Goal: Use online tool/utility: Utilize a website feature to perform a specific function

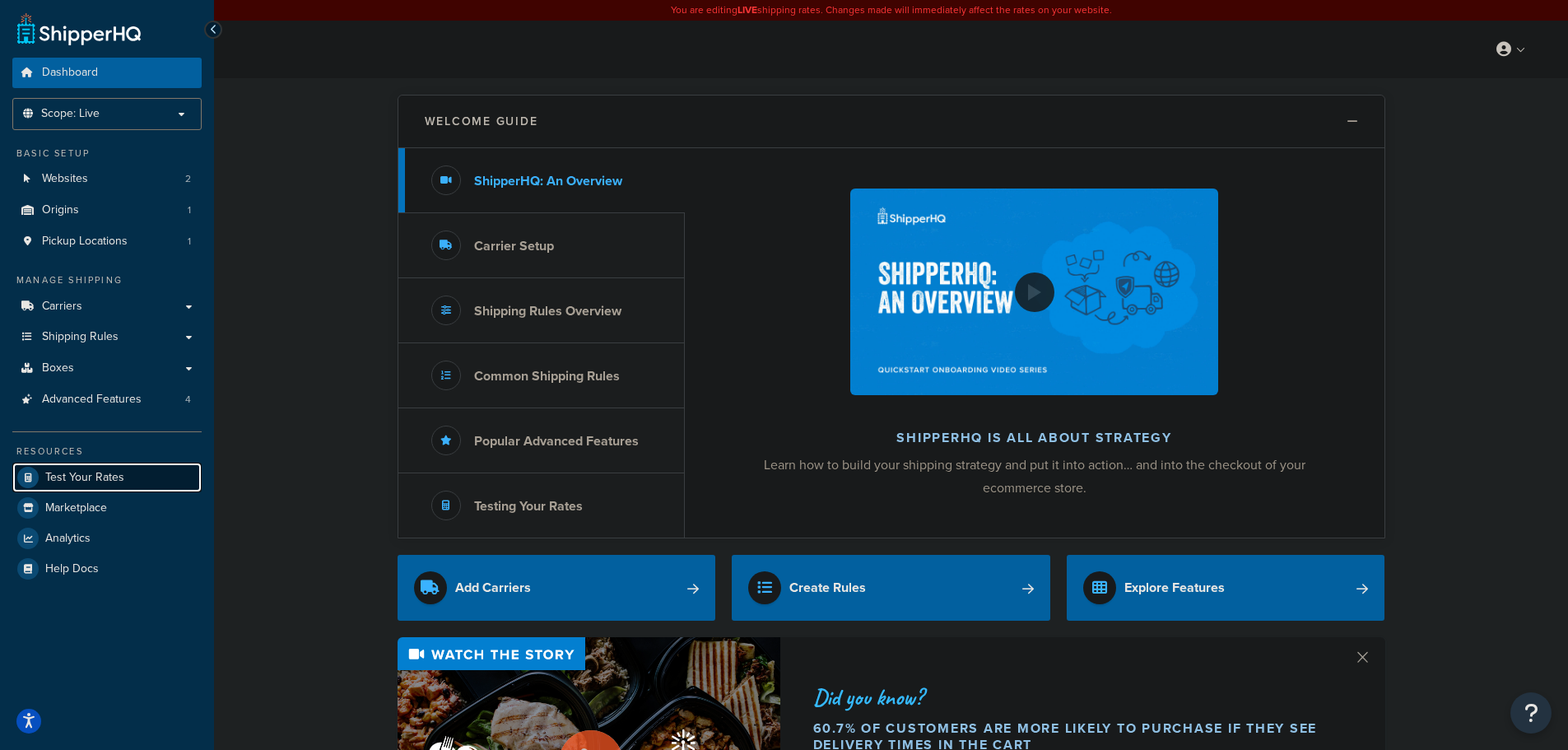
click at [71, 476] on span "Test Your Rates" at bounding box center [85, 478] width 79 height 14
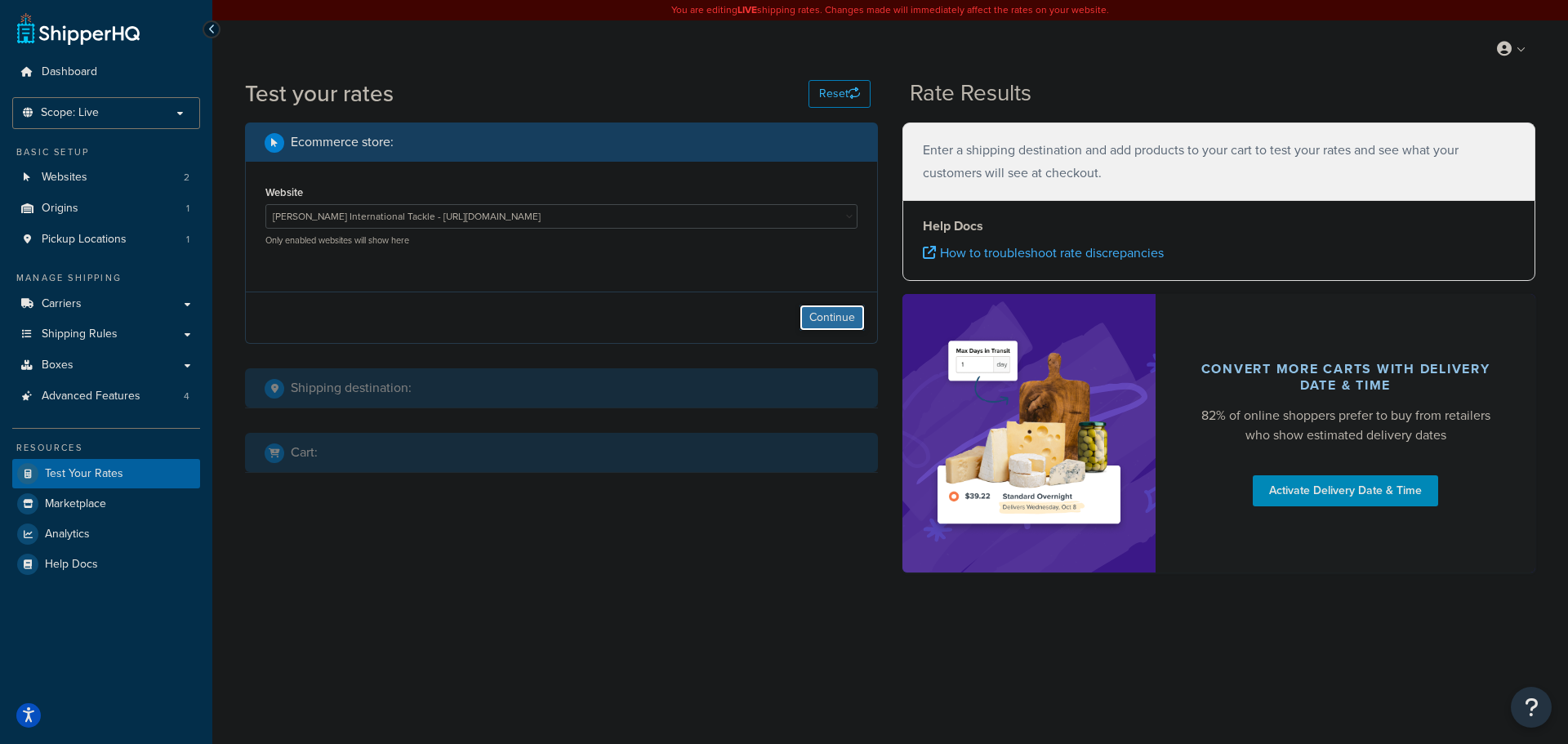
click at [822, 320] on button "Continue" at bounding box center [832, 318] width 66 height 26
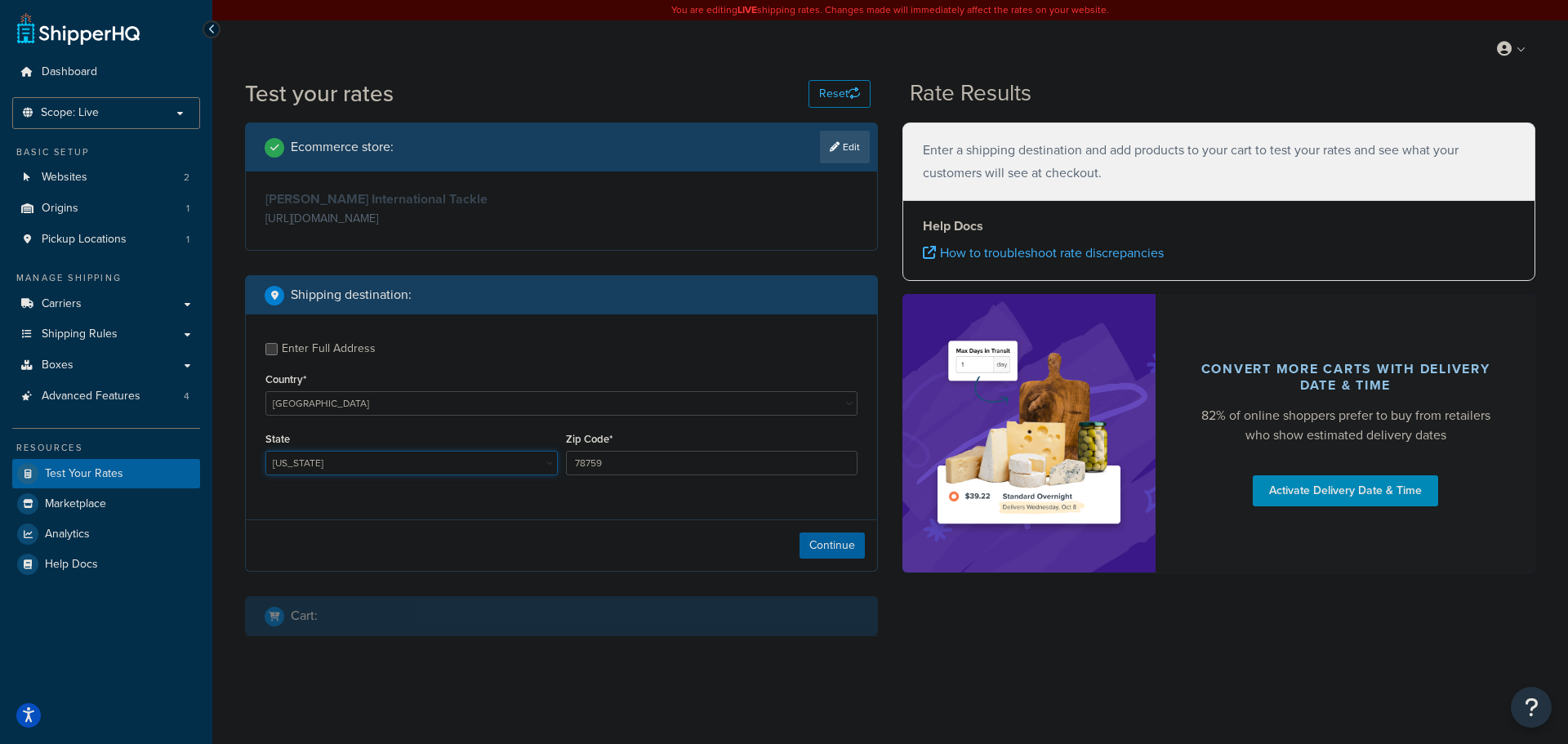
click at [403, 460] on select "[US_STATE] [US_STATE] [US_STATE] [US_STATE] [US_STATE] Armed Forces Americas Ar…" at bounding box center [411, 463] width 292 height 25
select select "FL"
click at [265, 452] on select "[US_STATE] [US_STATE] [US_STATE] [US_STATE] [US_STATE] Armed Forces Americas Ar…" at bounding box center [411, 463] width 292 height 25
drag, startPoint x: 612, startPoint y: 463, endPoint x: 500, endPoint y: 456, distance: 112.2
click at [500, 456] on div "State [US_STATE] [US_STATE] [US_STATE] [US_STATE] [US_STATE] Armed Forces Ameri…" at bounding box center [562, 458] width 600 height 60
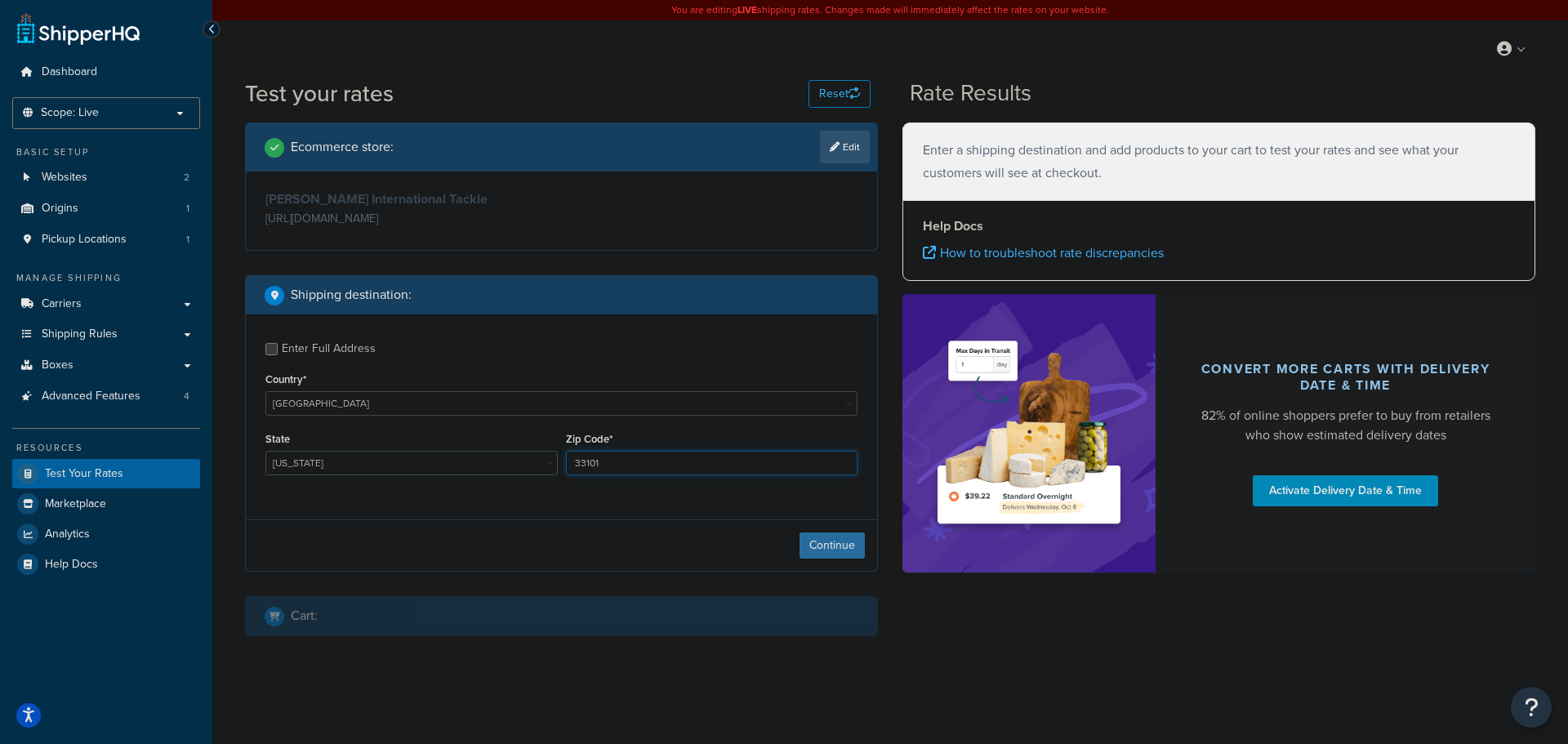
type input "33101"
click at [833, 540] on button "Continue" at bounding box center [832, 546] width 66 height 26
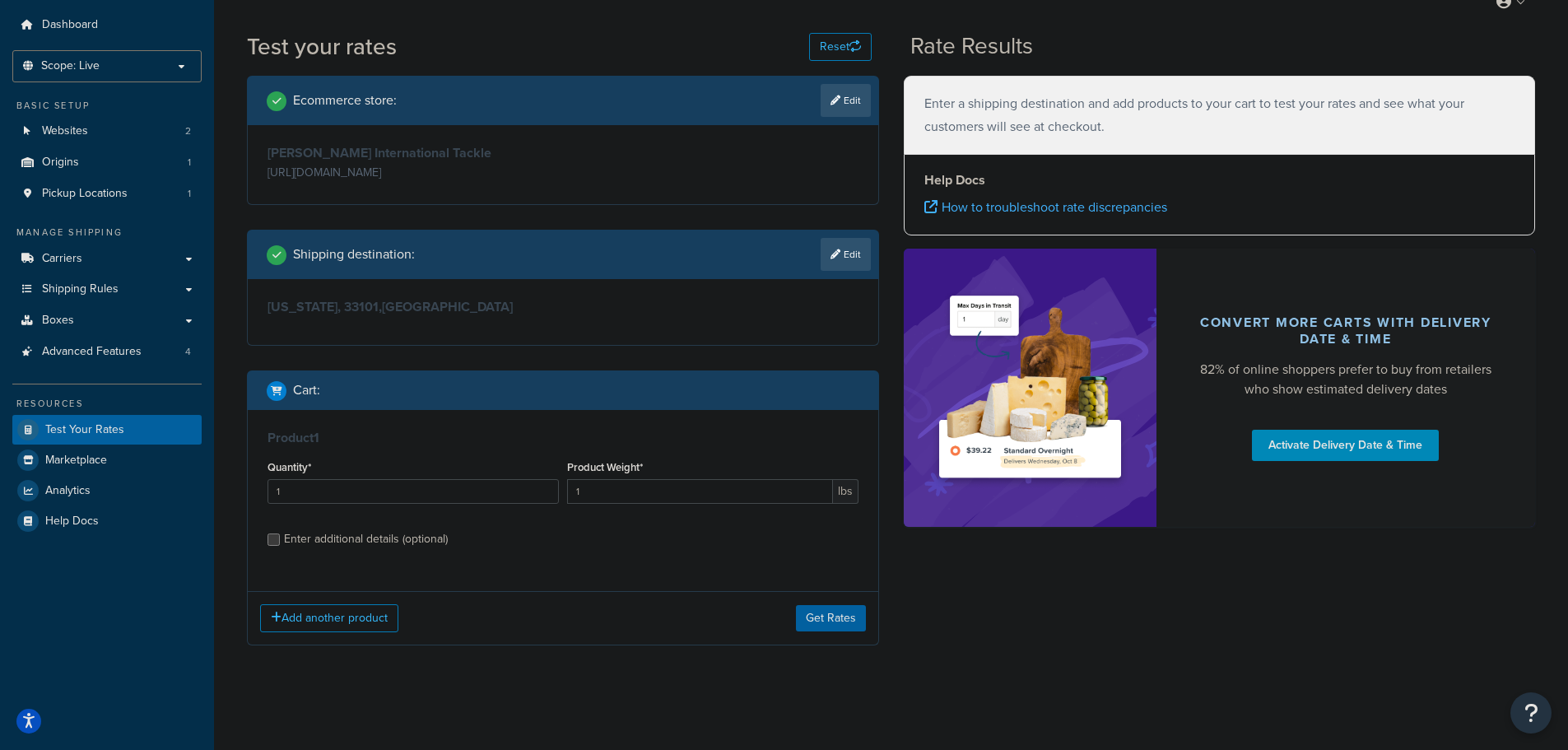
scroll to position [51, 0]
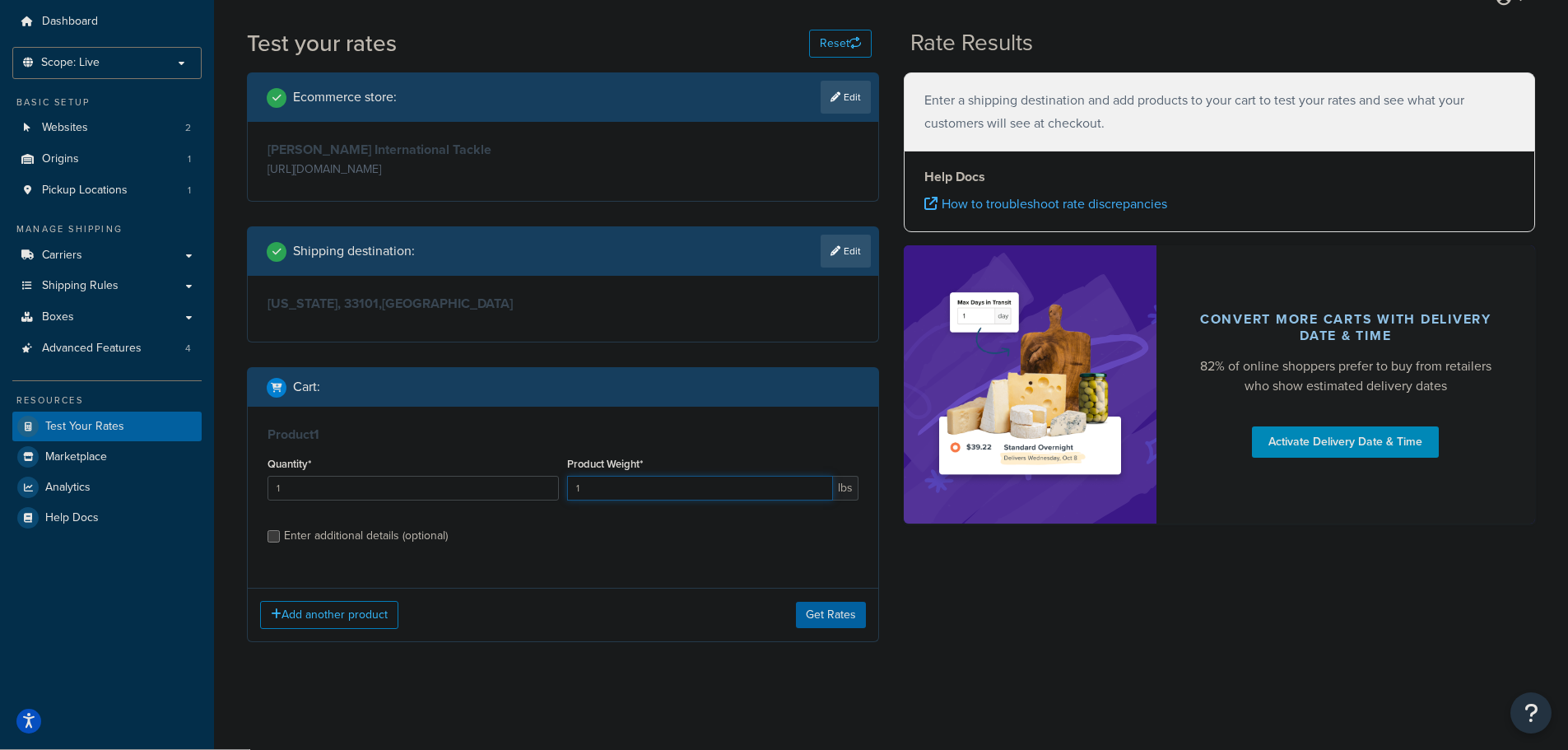
drag, startPoint x: 670, startPoint y: 484, endPoint x: 468, endPoint y: 464, distance: 203.0
click at [468, 465] on div "Quantity* 1 Product Weight* 1 lbs" at bounding box center [564, 483] width 600 height 60
type input "9.68"
click at [351, 538] on div "Enter additional details (optional)" at bounding box center [366, 536] width 164 height 23
click at [280, 538] on input "Enter additional details (optional)" at bounding box center [273, 536] width 12 height 12
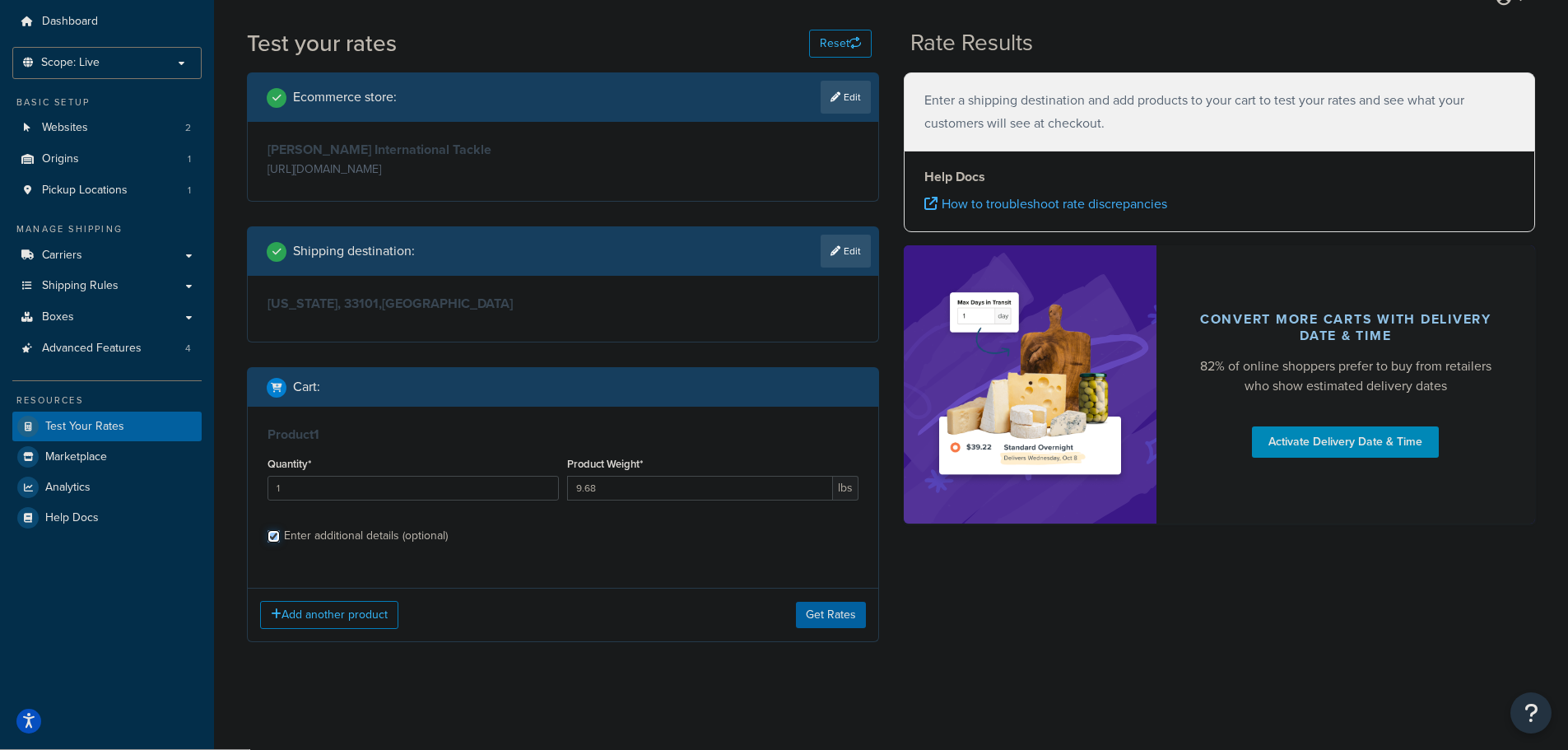
checkbox input "true"
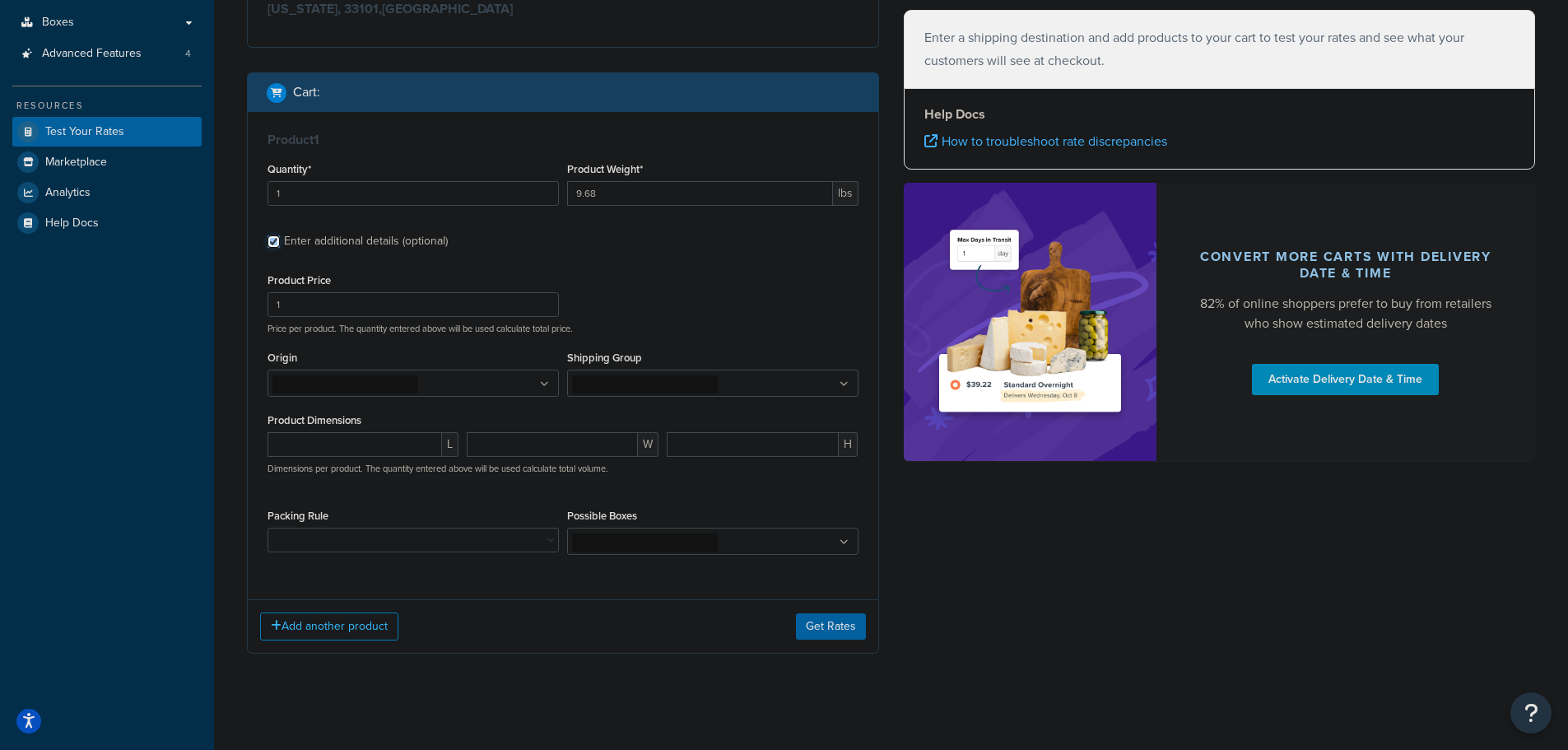
scroll to position [357, 0]
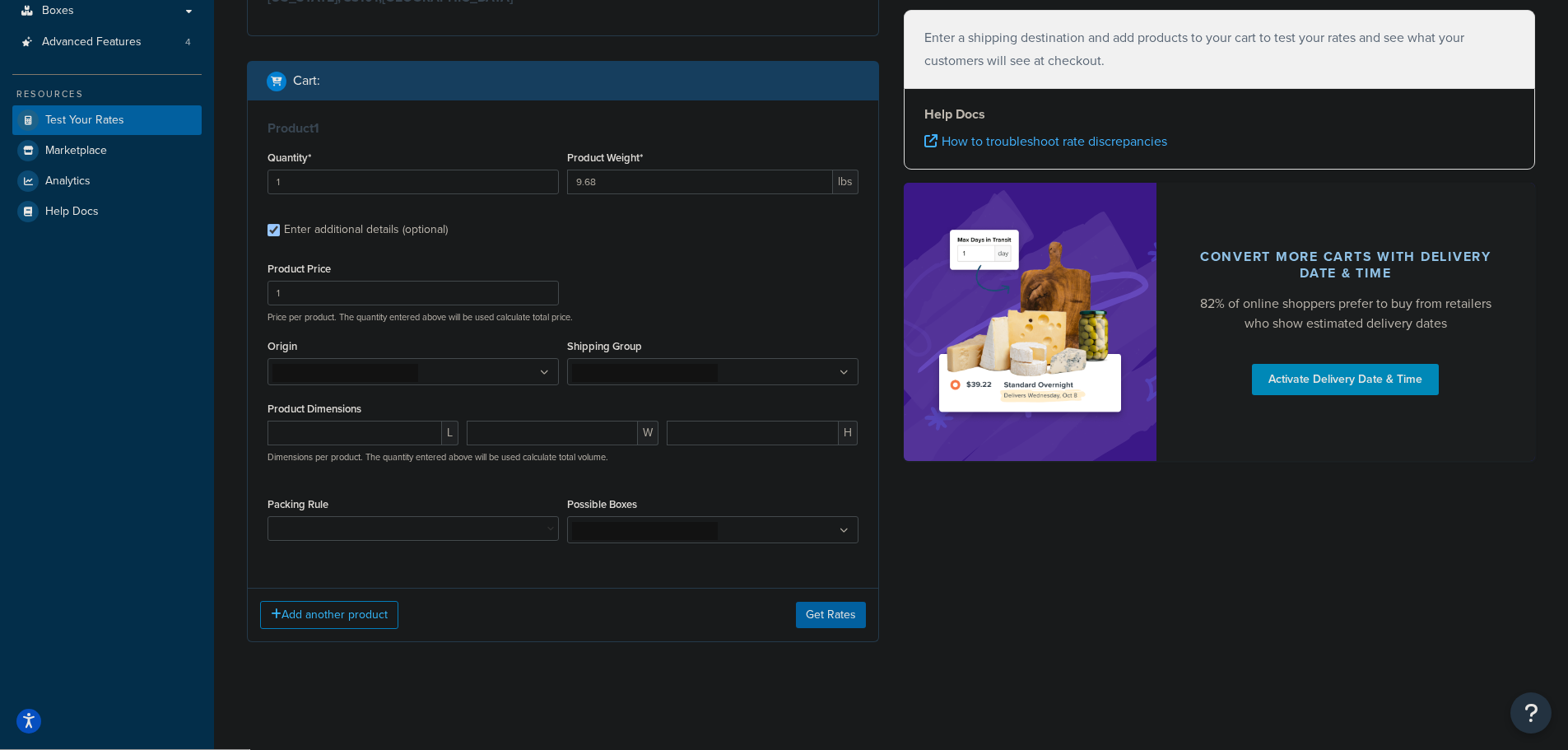
click at [468, 367] on ul at bounding box center [413, 371] width 291 height 27
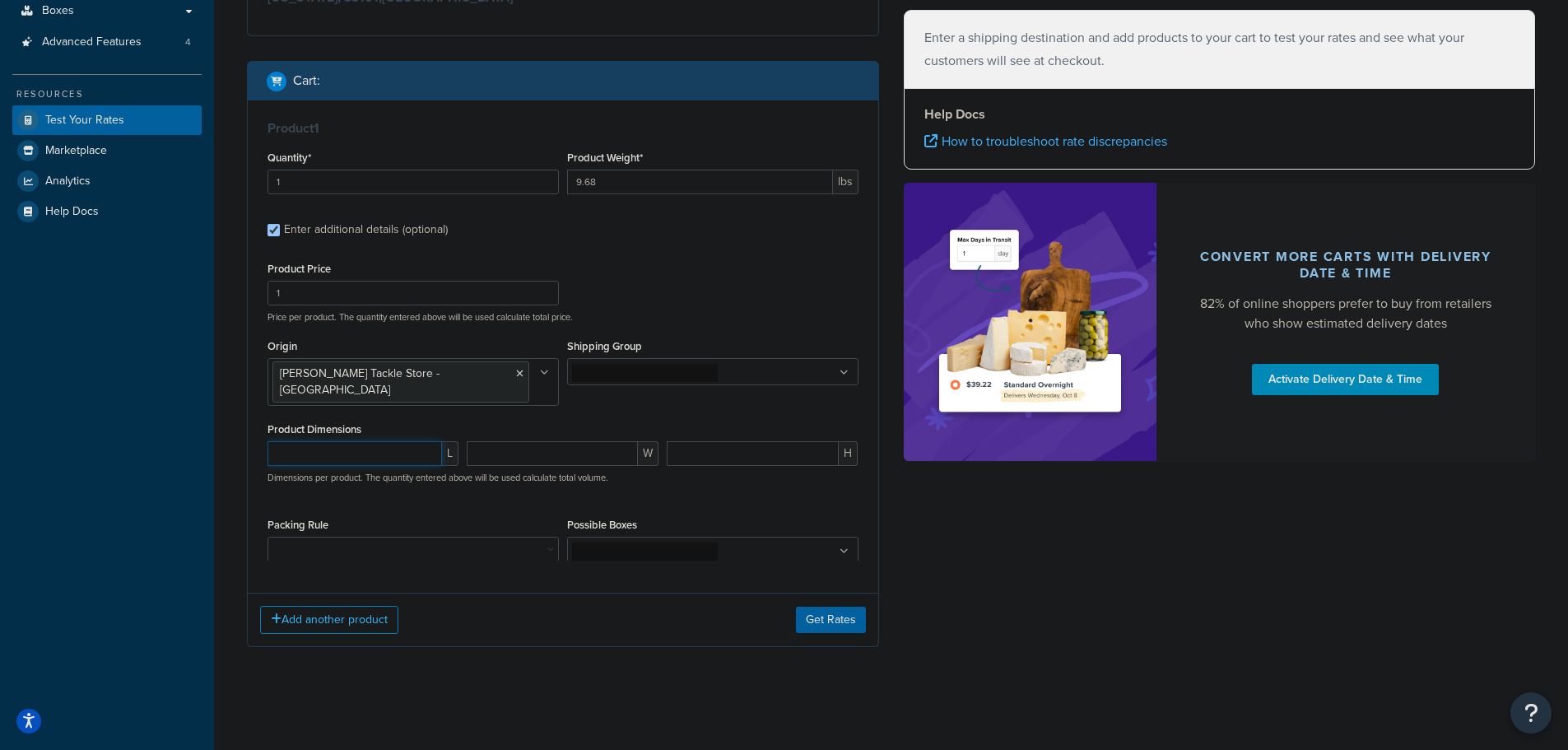
click at [384, 441] on input "number" at bounding box center [355, 454] width 175 height 25
type input "40"
type input "6.25"
type input "4.25"
click at [832, 634] on button "Get Rates" at bounding box center [831, 636] width 70 height 26
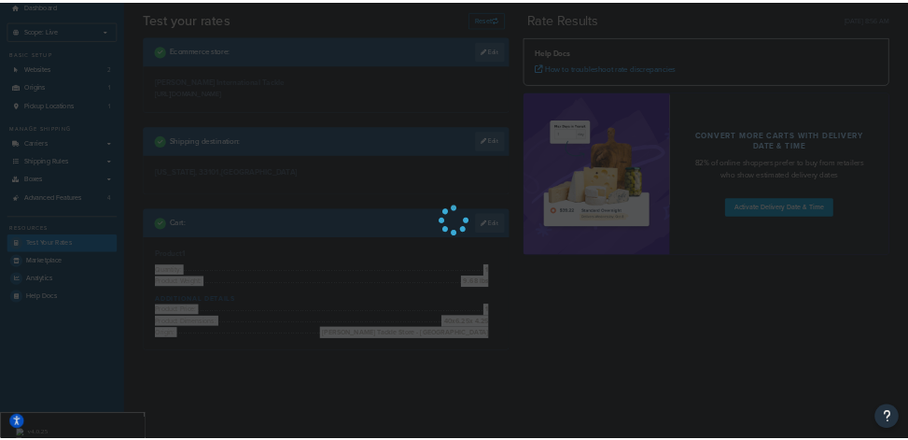
scroll to position [0, 0]
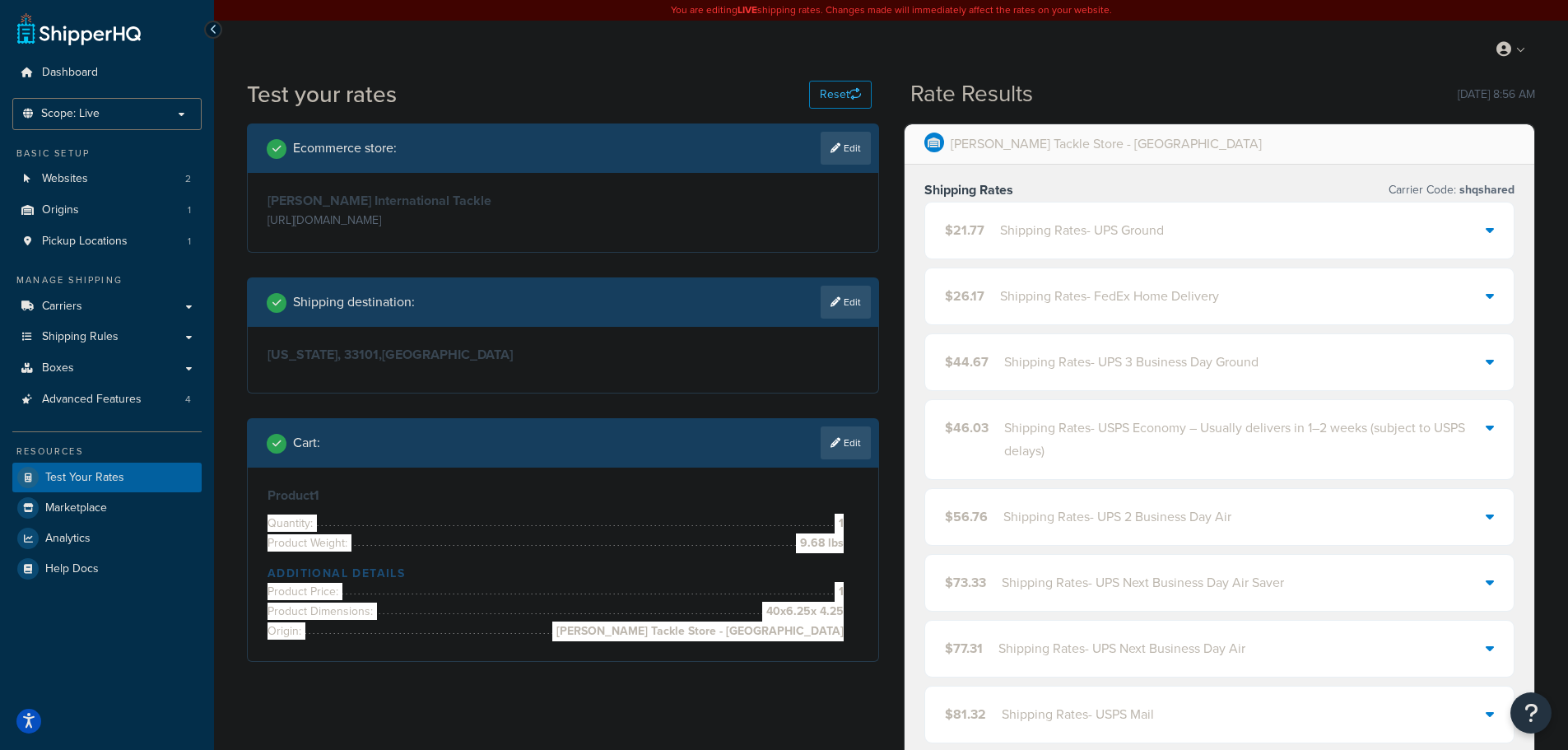
click at [1056, 233] on div "Shipping Rates - UPS Ground" at bounding box center [1082, 230] width 164 height 23
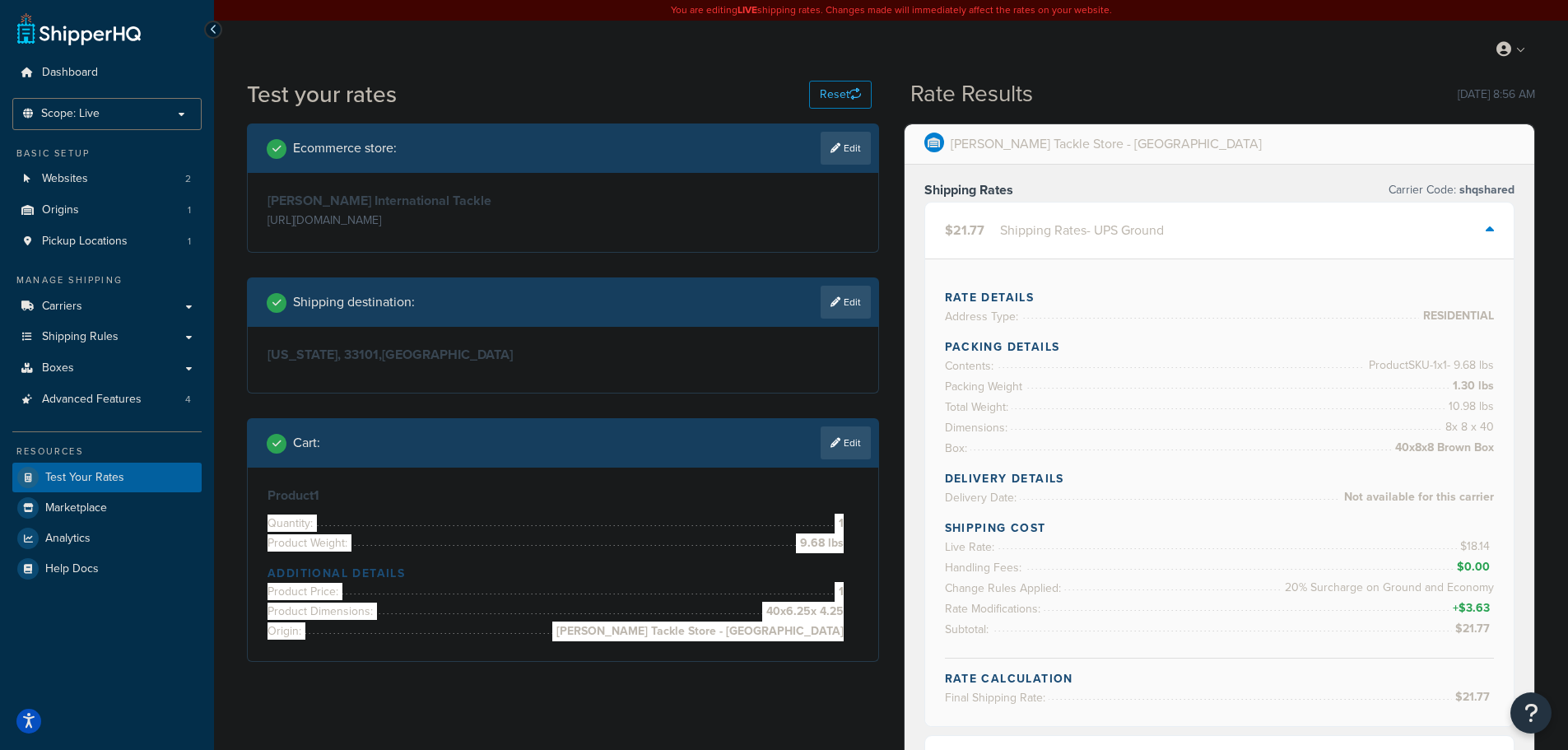
click at [263, 664] on div "Ecommerce store : Edit [PERSON_NAME] International Tackle [URL][DOMAIN_NAME] Sh…" at bounding box center [563, 405] width 657 height 564
